Goal: Task Accomplishment & Management: Use online tool/utility

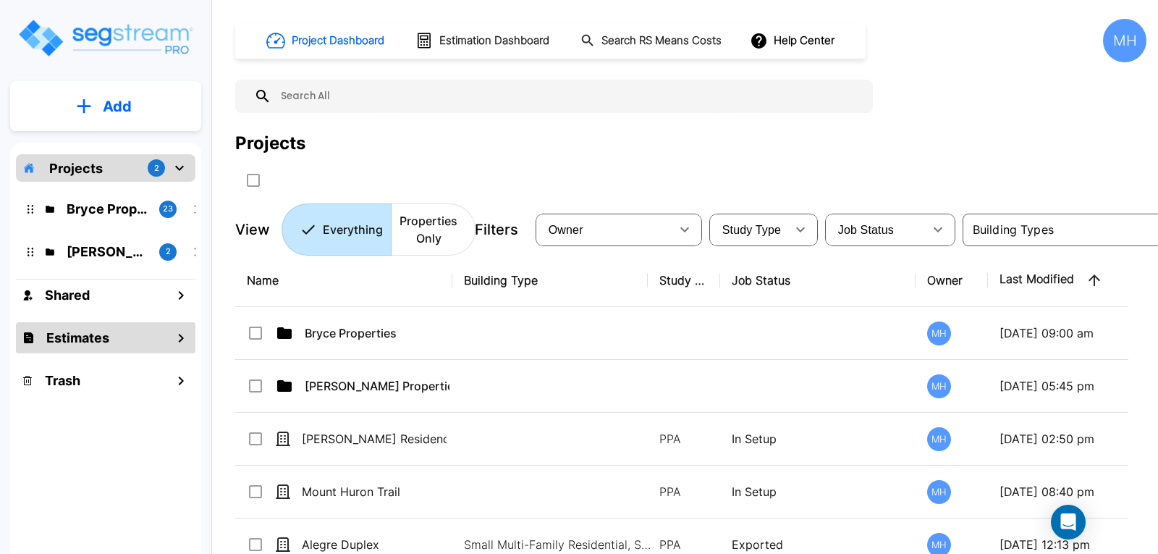
click at [65, 337] on h1 "Estimates" at bounding box center [77, 338] width 63 height 20
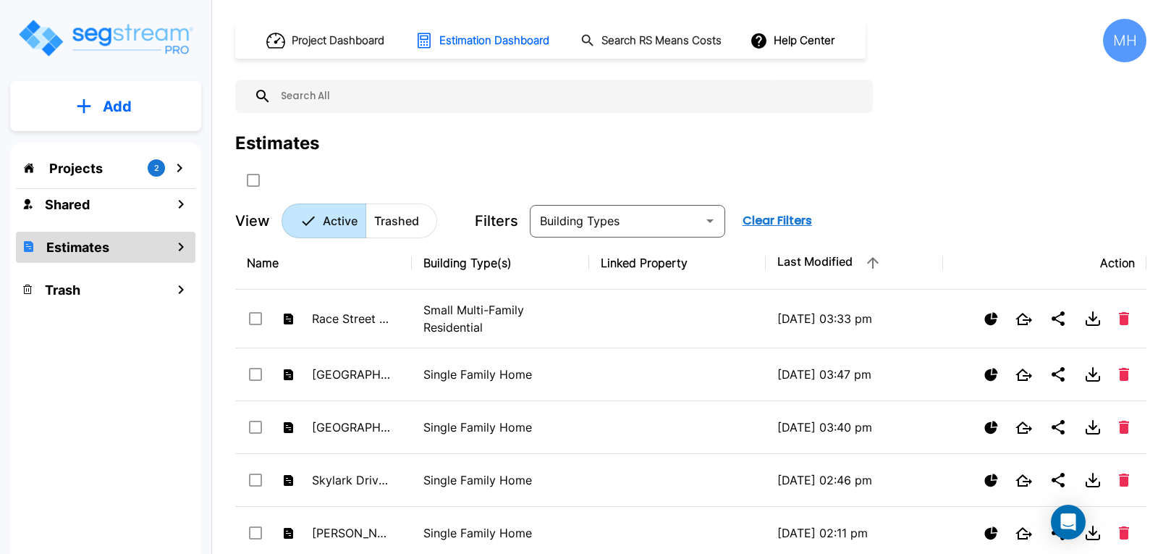
click at [711, 216] on icon "Open" at bounding box center [709, 220] width 17 height 17
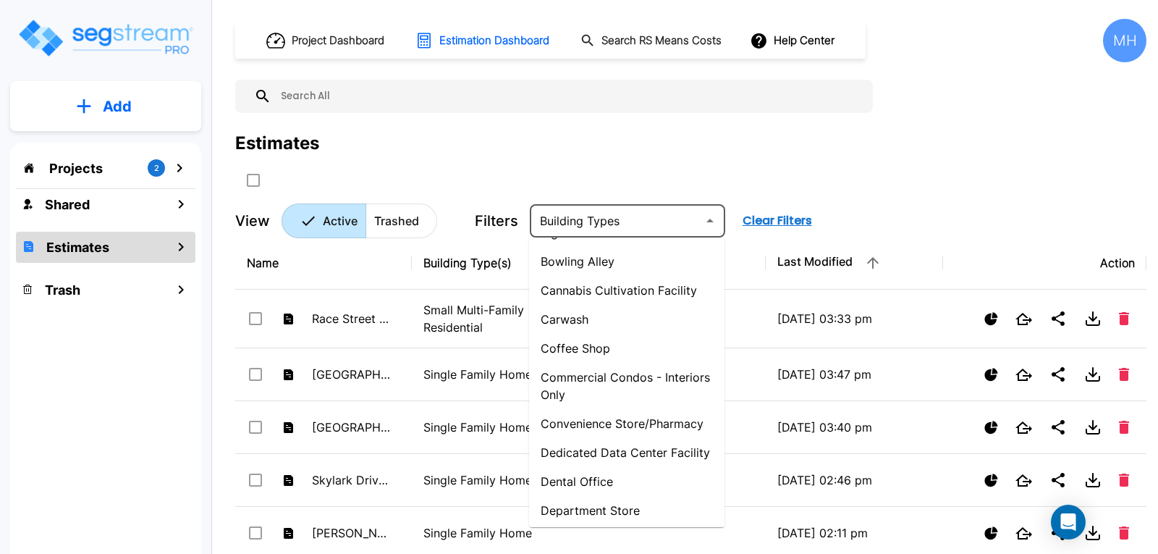
scroll to position [217, 0]
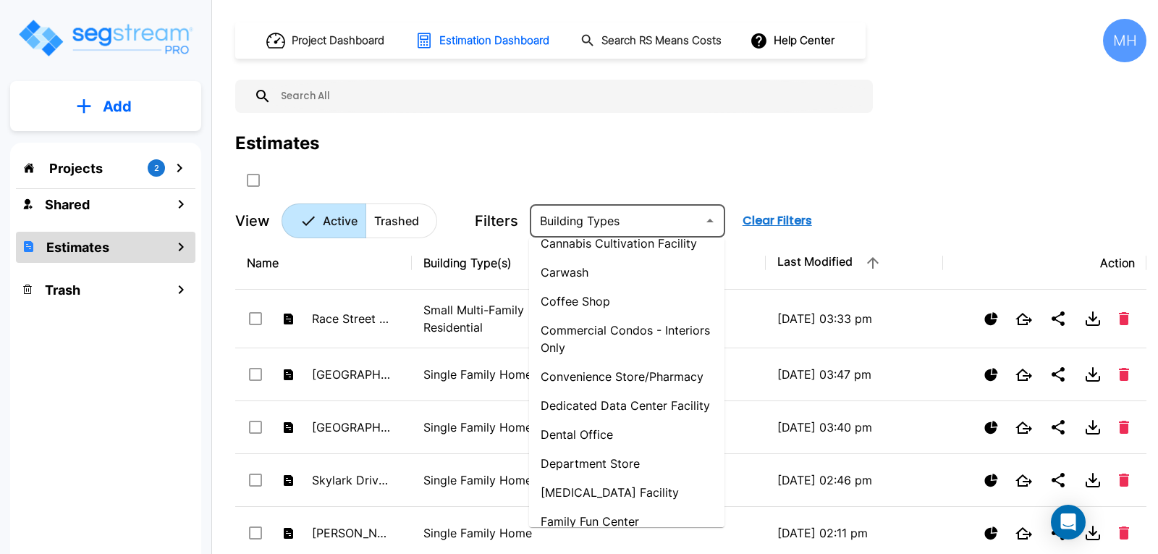
click at [650, 334] on li "Commercial Condos - Interiors Only" at bounding box center [626, 339] width 195 height 46
type input "Commercial Condos - Interiors Only"
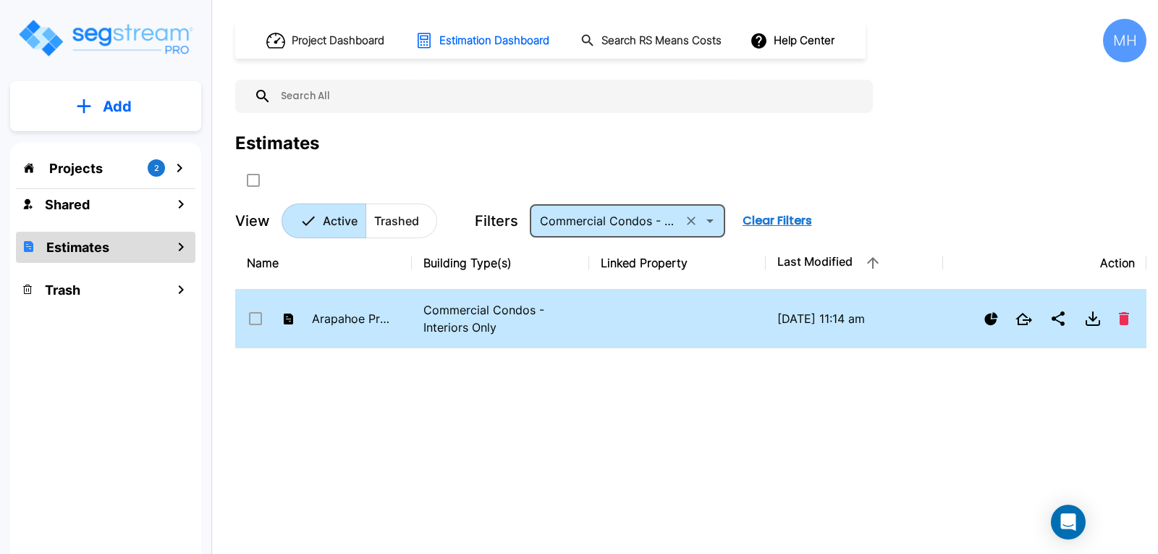
click at [589, 318] on td at bounding box center [677, 319] width 177 height 59
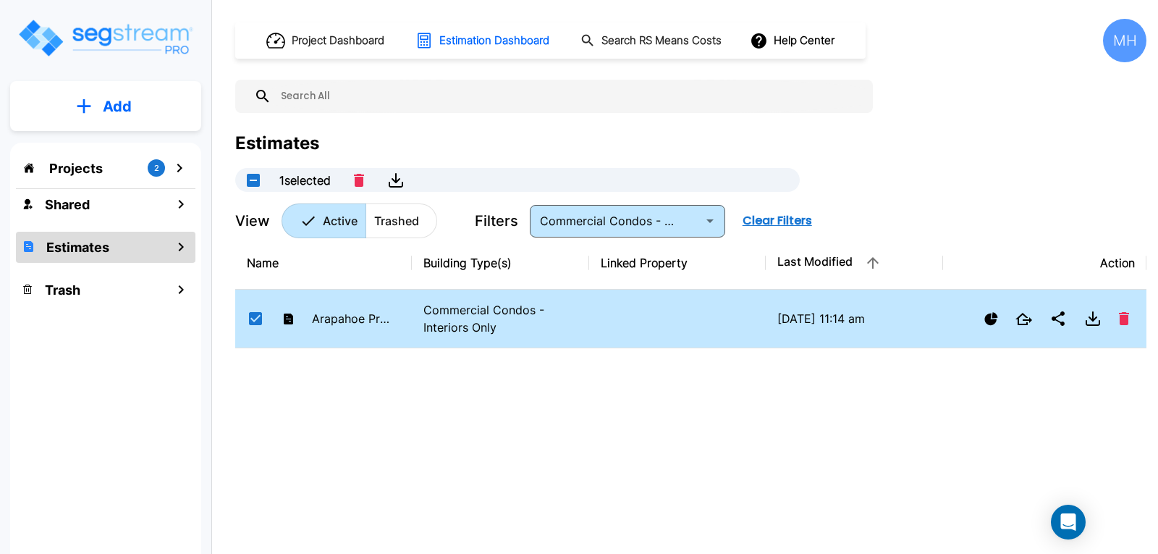
click at [589, 318] on td at bounding box center [677, 319] width 177 height 59
checkbox input "false"
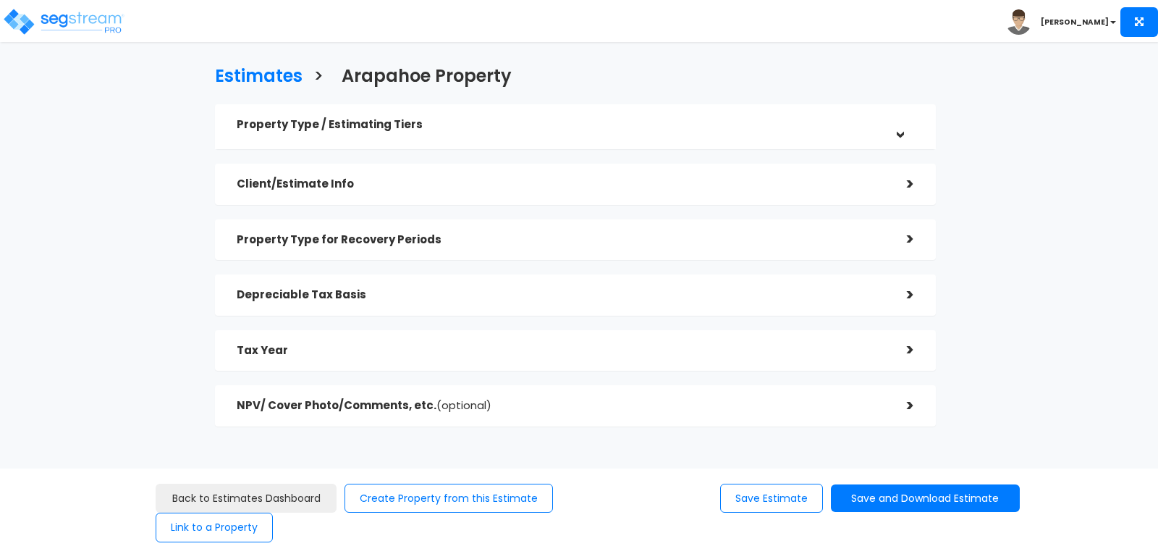
checkbox input "true"
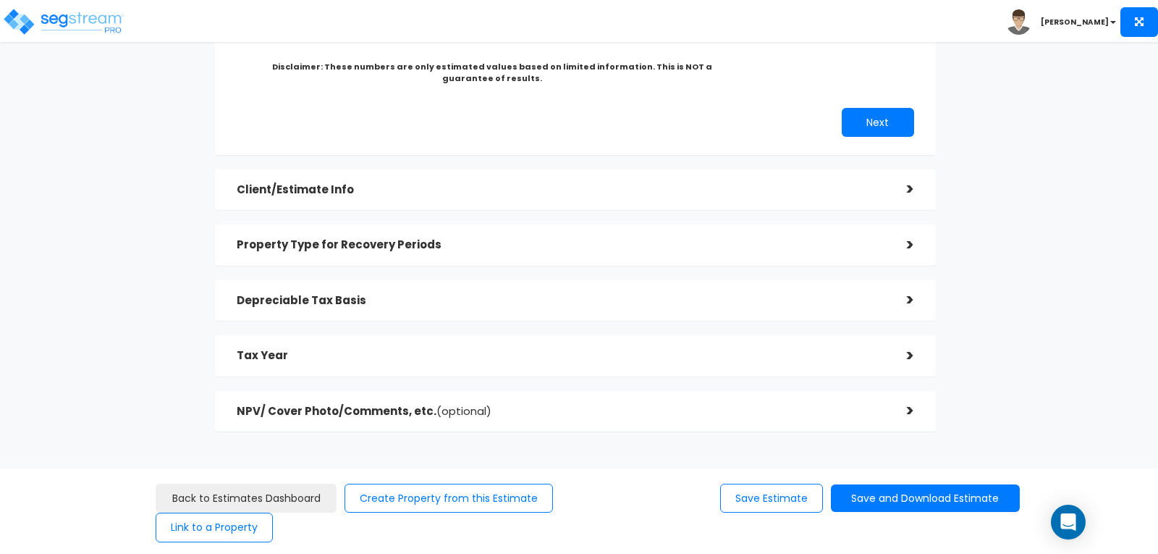
scroll to position [296, 0]
click at [907, 296] on div ">" at bounding box center [899, 298] width 29 height 22
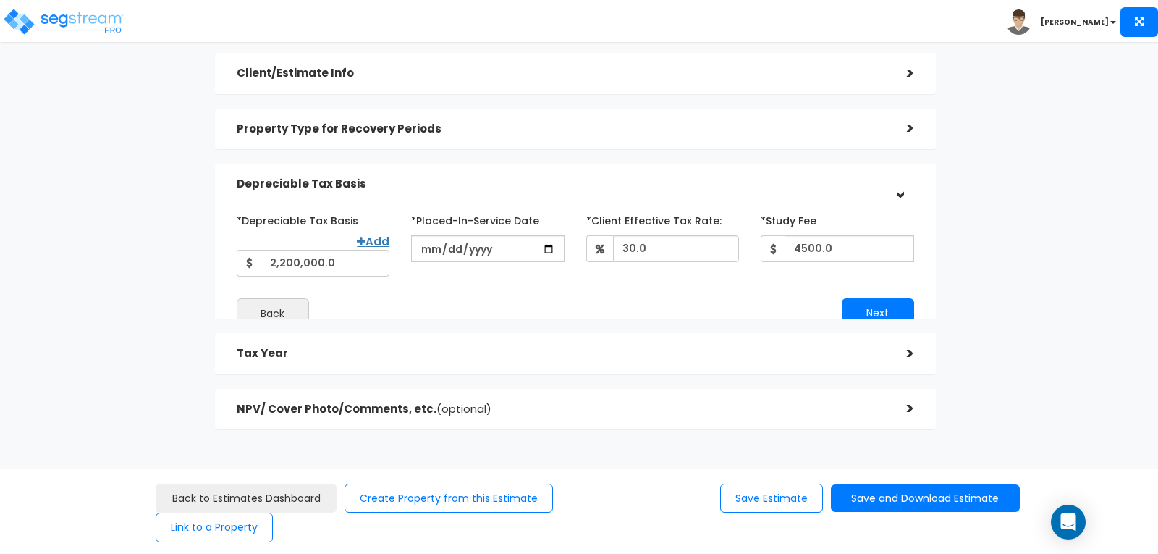
scroll to position [119, 0]
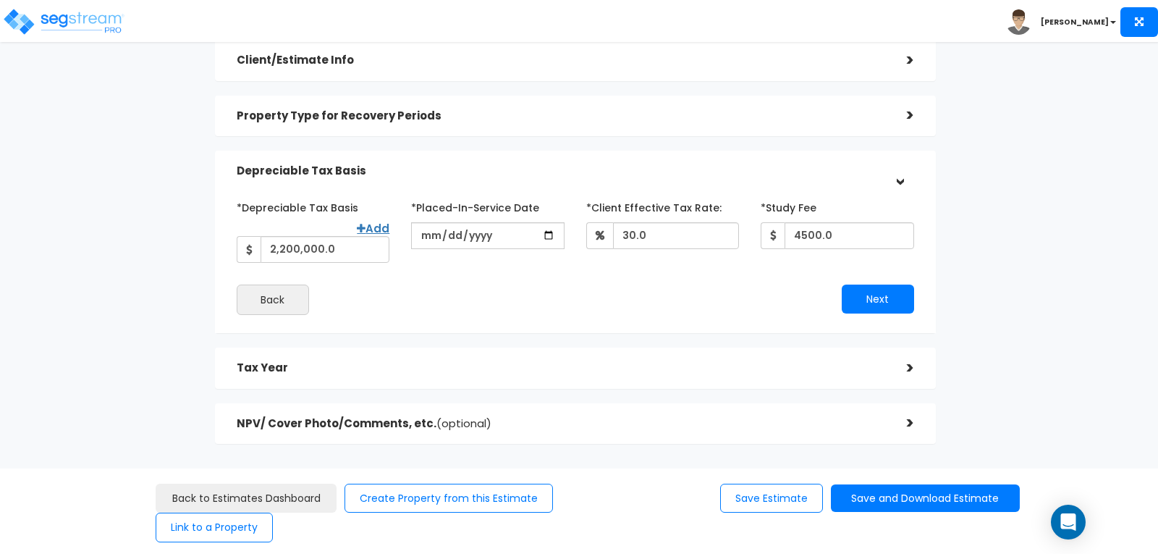
click at [988, 257] on div "Estimates > Arapahoe Property Property Type / Estimating Tiers > *Property Type…" at bounding box center [575, 199] width 947 height 737
click at [882, 292] on button "Next" at bounding box center [878, 298] width 72 height 29
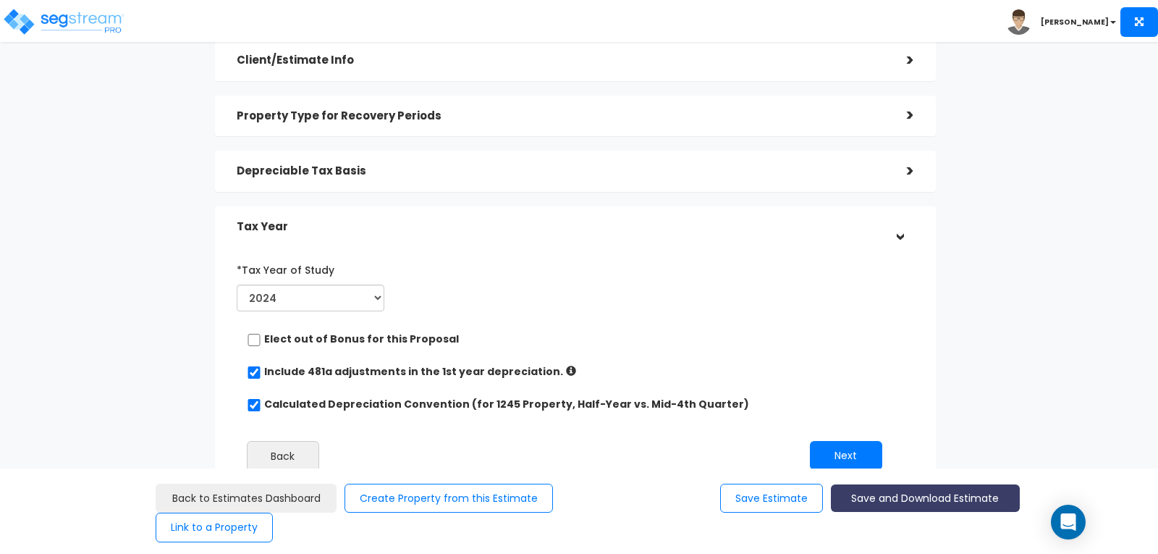
click at [931, 494] on button "Save and Download Estimate" at bounding box center [925, 498] width 189 height 28
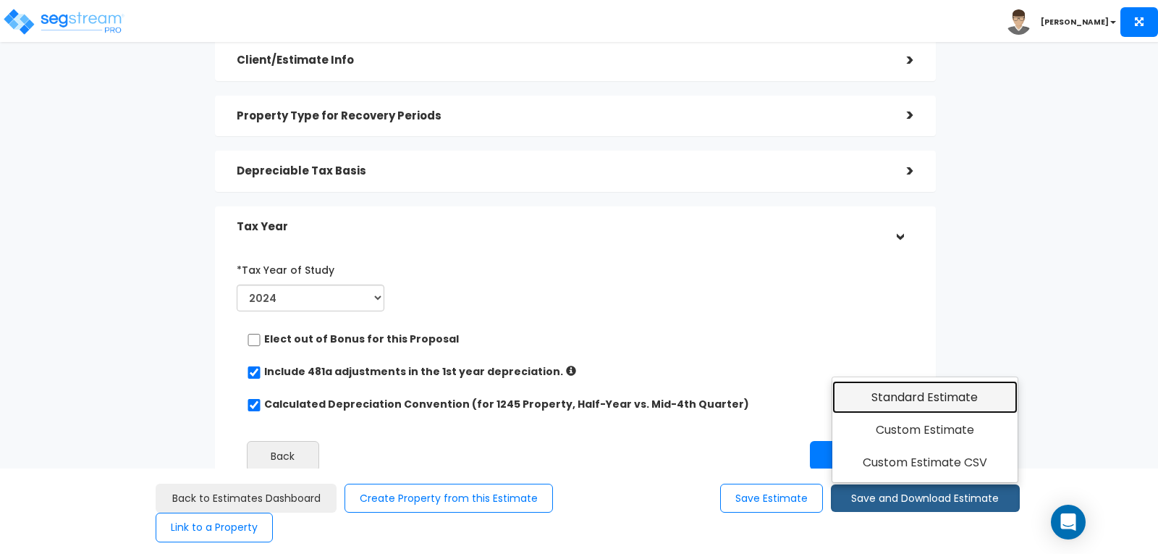
click at [906, 391] on link "Standard Estimate" at bounding box center [925, 397] width 186 height 33
